Goal: Feedback & Contribution: Submit feedback/report problem

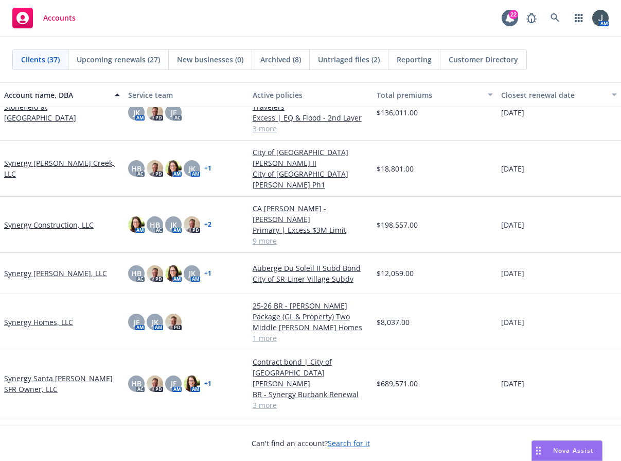
scroll to position [961, 0]
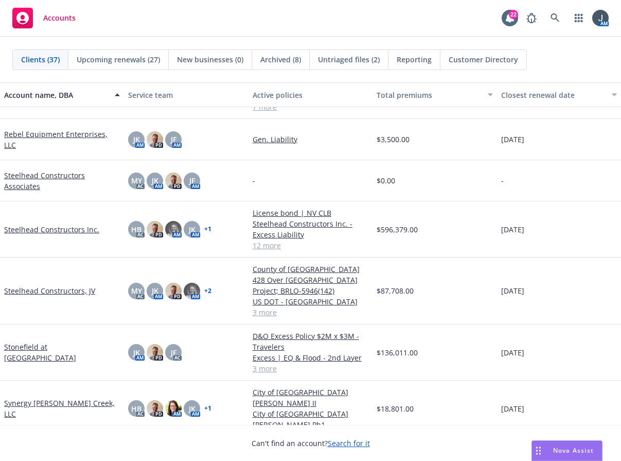
click at [50, 225] on link "Steelhead Constructors Inc." at bounding box center [51, 229] width 95 height 11
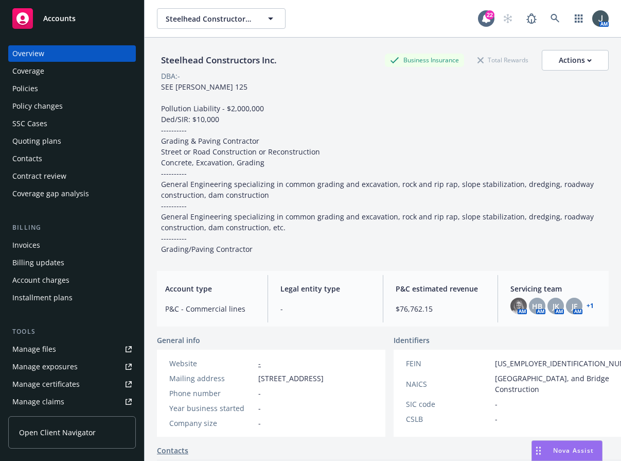
click at [574, 448] on span "Nova Assist" at bounding box center [573, 450] width 41 height 9
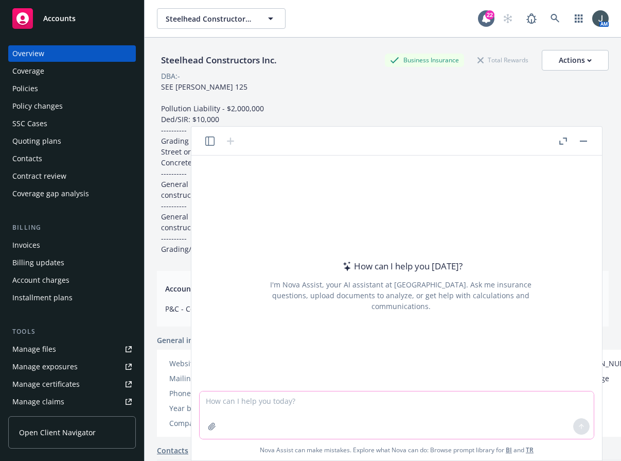
click at [252, 404] on textarea at bounding box center [397, 414] width 394 height 47
paste textarea "What measurable business impact has the employee delivered that supports this p…"
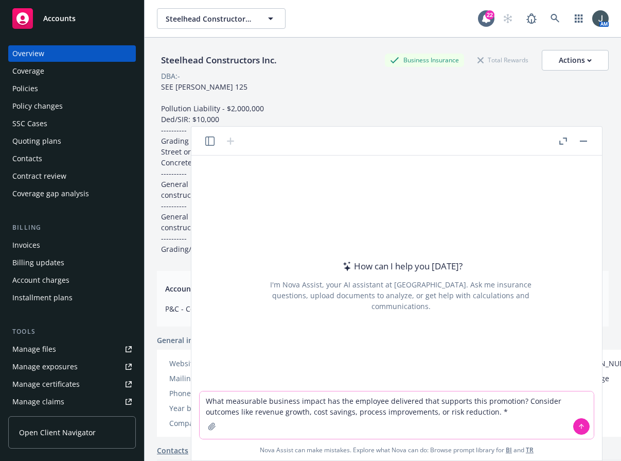
type textarea "What measurable business impact has the employee delivered that supports this p…"
click at [580, 422] on icon at bounding box center [581, 425] width 7 height 7
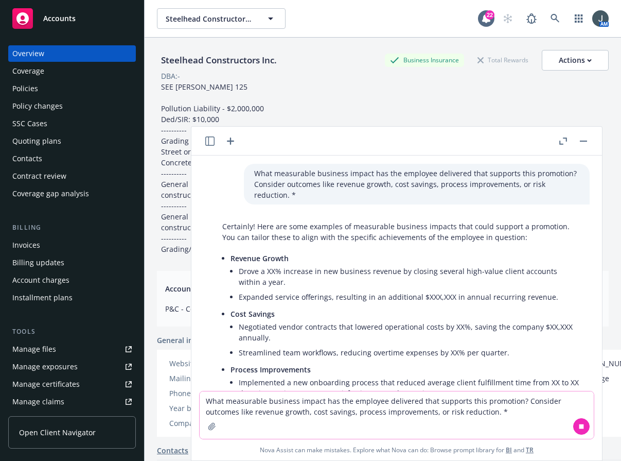
click at [305, 290] on li "Expanded service offerings, resulting in an additional $XXX,XXX in annual recur…" at bounding box center [409, 296] width 341 height 15
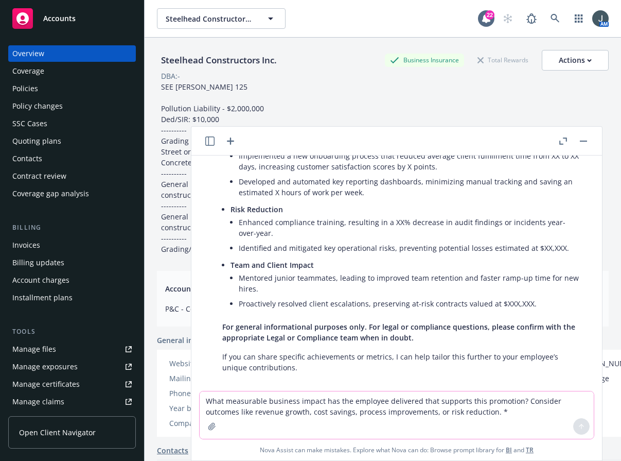
click at [276, 400] on textarea "What measurable business impact has the employee delivered that supports this p…" at bounding box center [397, 414] width 394 height 47
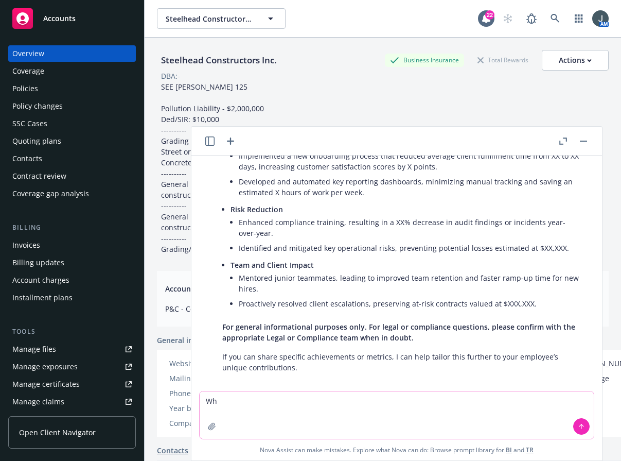
type textarea "W"
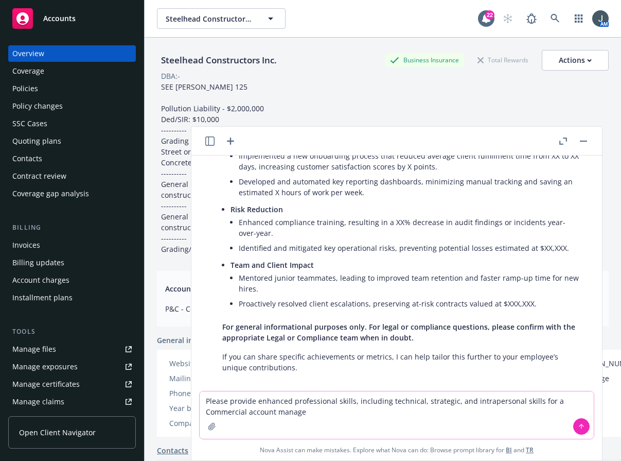
type textarea "Please provide enhanced professional skills, including technical, strategic, an…"
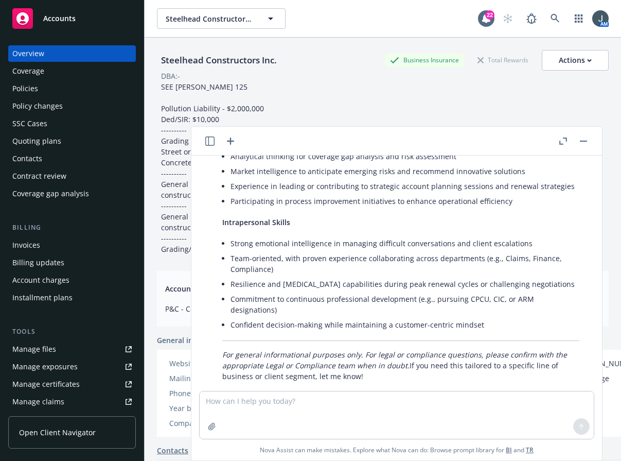
scroll to position [820, 0]
